Goal: Task Accomplishment & Management: Complete application form

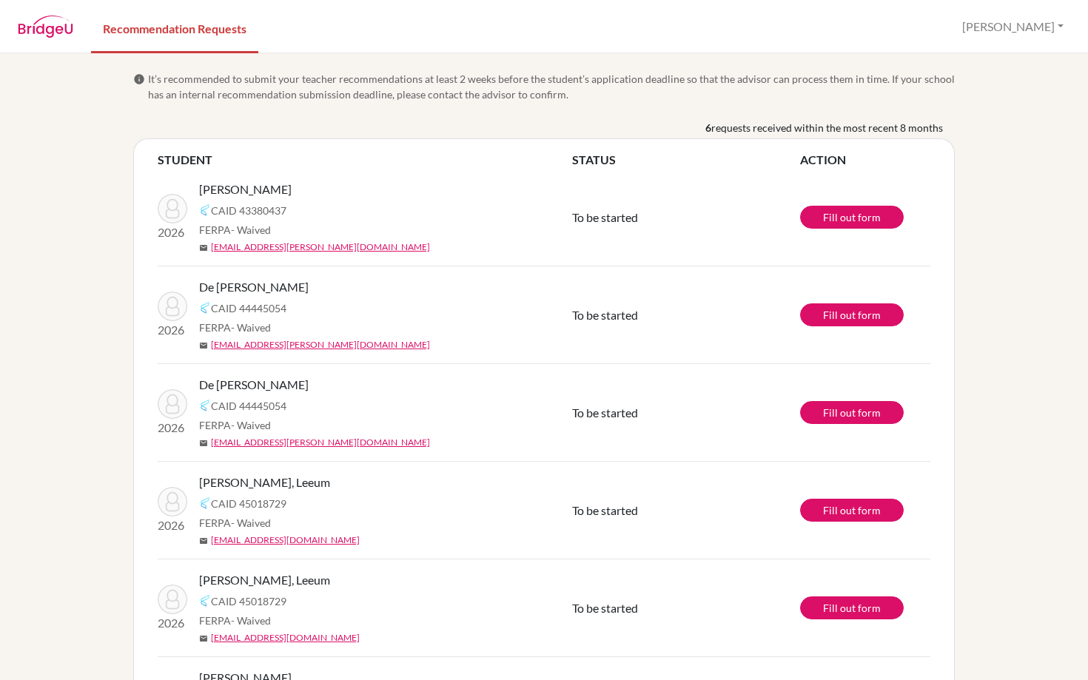
scroll to position [104, 0]
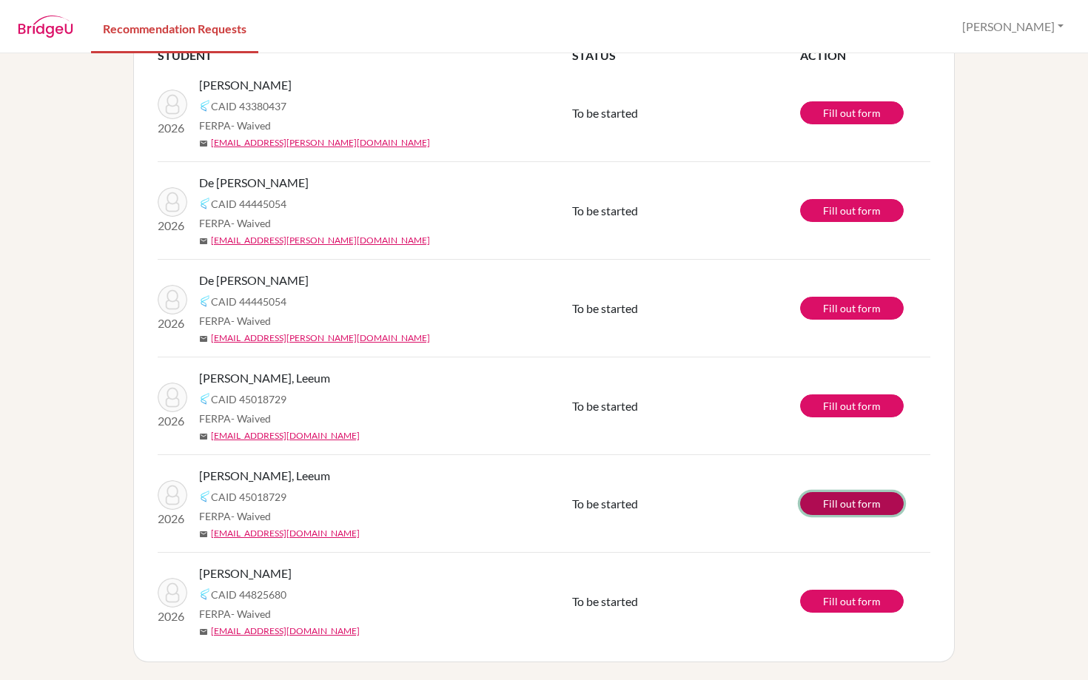
click at [835, 504] on link "Fill out form" at bounding box center [852, 503] width 104 height 23
click at [835, 217] on link "Fill out form" at bounding box center [852, 210] width 104 height 23
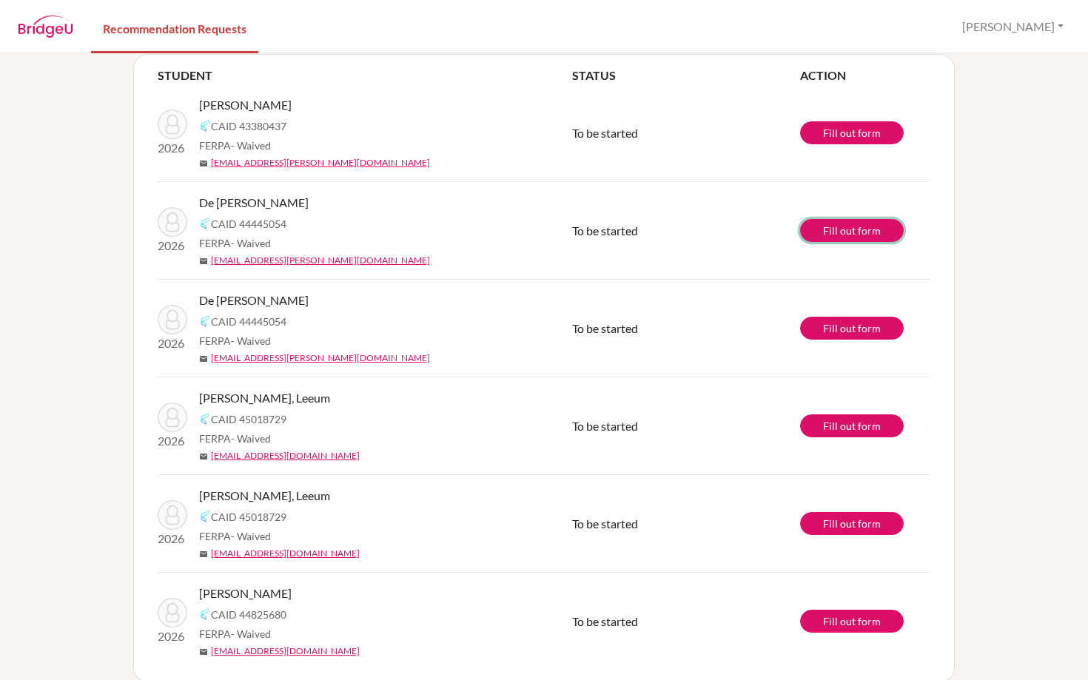
scroll to position [74, 0]
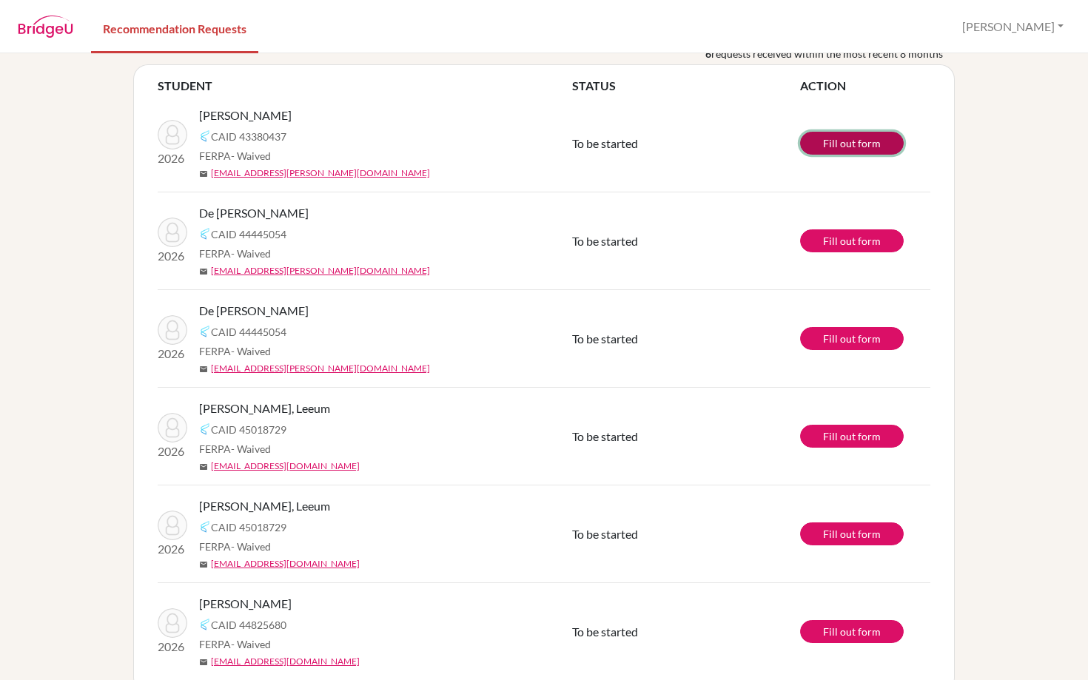
click at [829, 146] on link "Fill out form" at bounding box center [852, 143] width 104 height 23
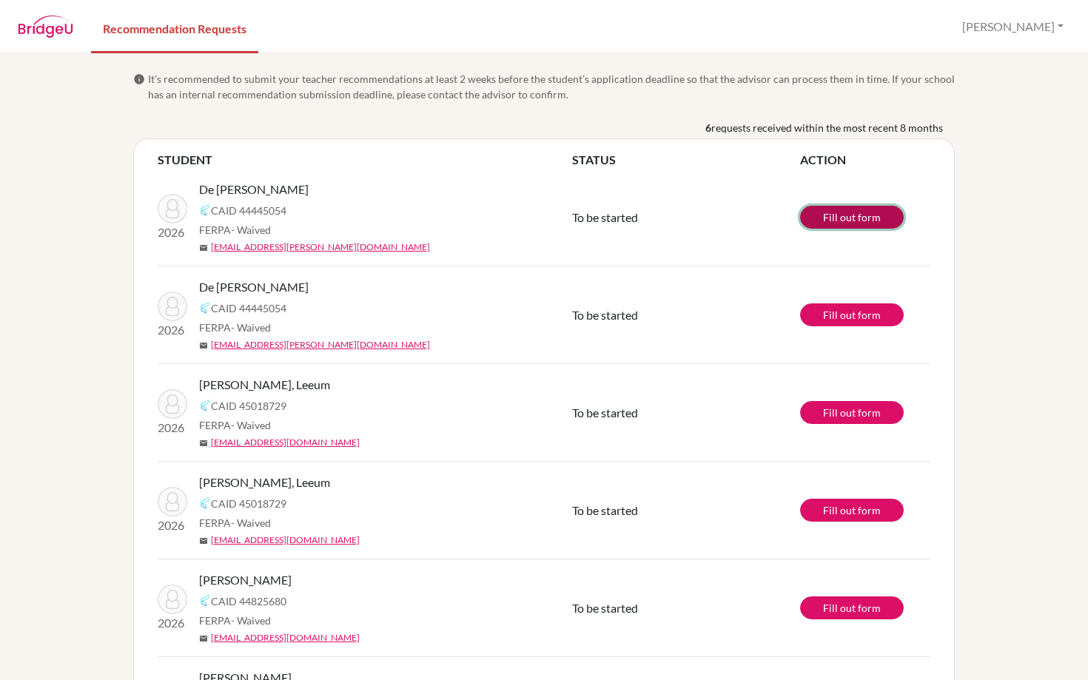
click at [839, 212] on link "Fill out form" at bounding box center [852, 217] width 104 height 23
click at [852, 217] on link "Fill out form" at bounding box center [852, 217] width 104 height 23
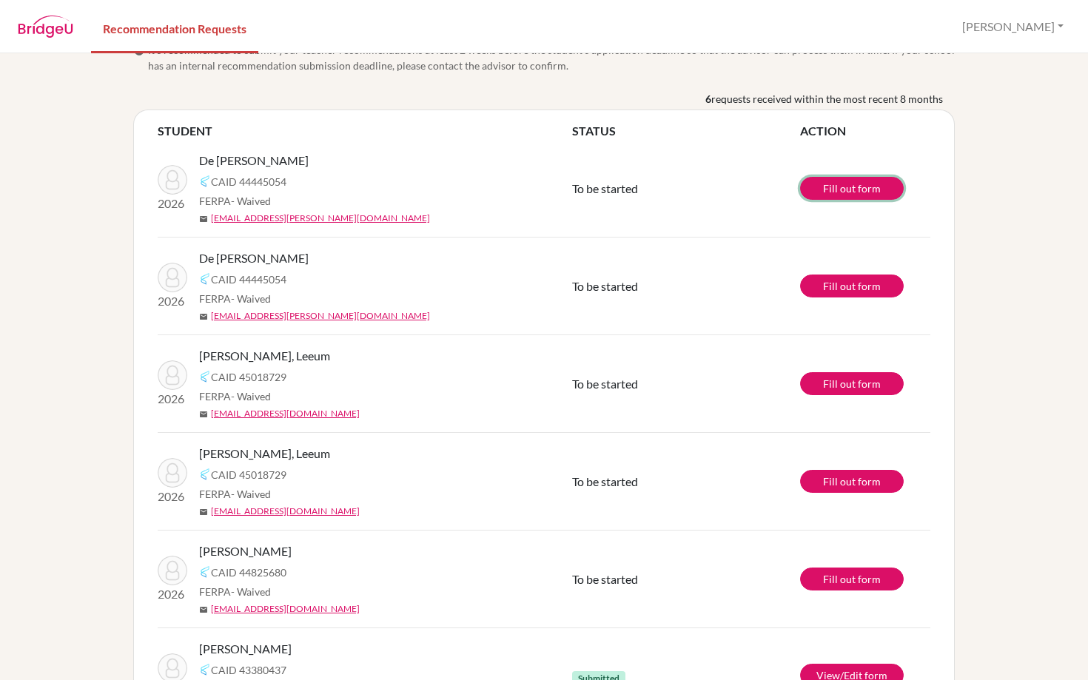
scroll to position [104, 0]
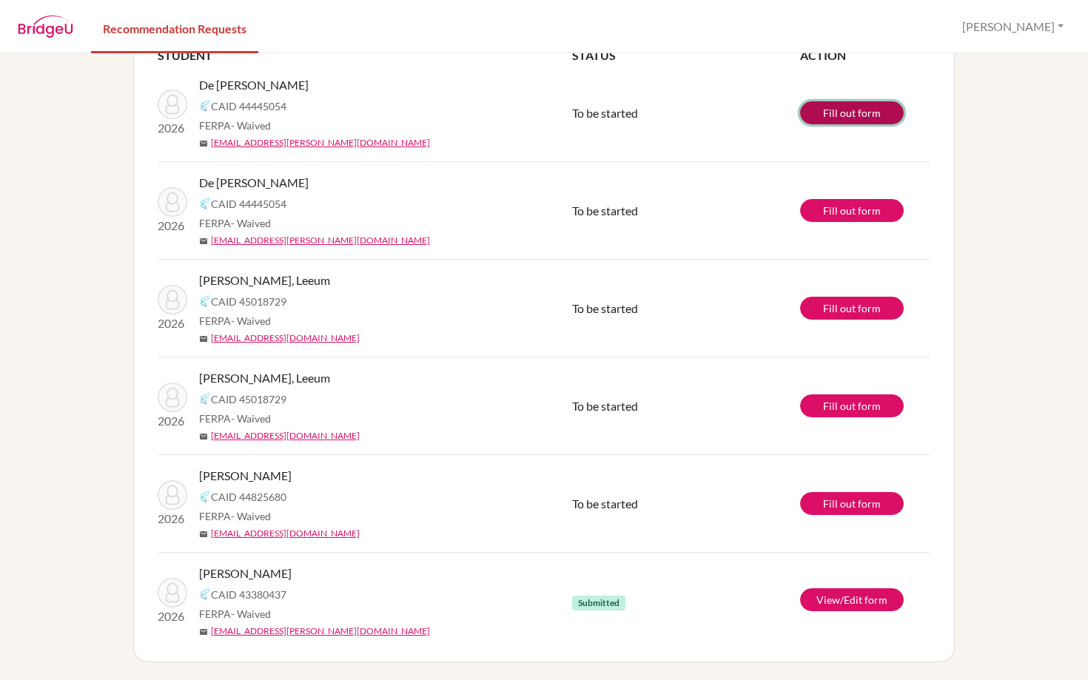
click at [834, 114] on link "Fill out form" at bounding box center [852, 112] width 104 height 23
